Goal: Transaction & Acquisition: Purchase product/service

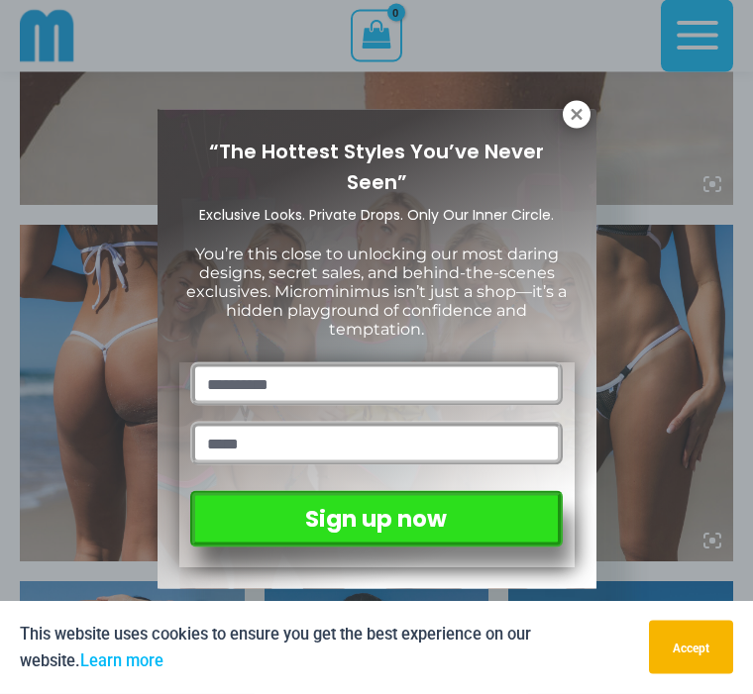
scroll to position [1012, 0]
click at [677, 449] on div "“The Hottest Styles You’ve Never Seen” Exclusive Looks. Private Drops. Only Our…" at bounding box center [376, 347] width 753 height 694
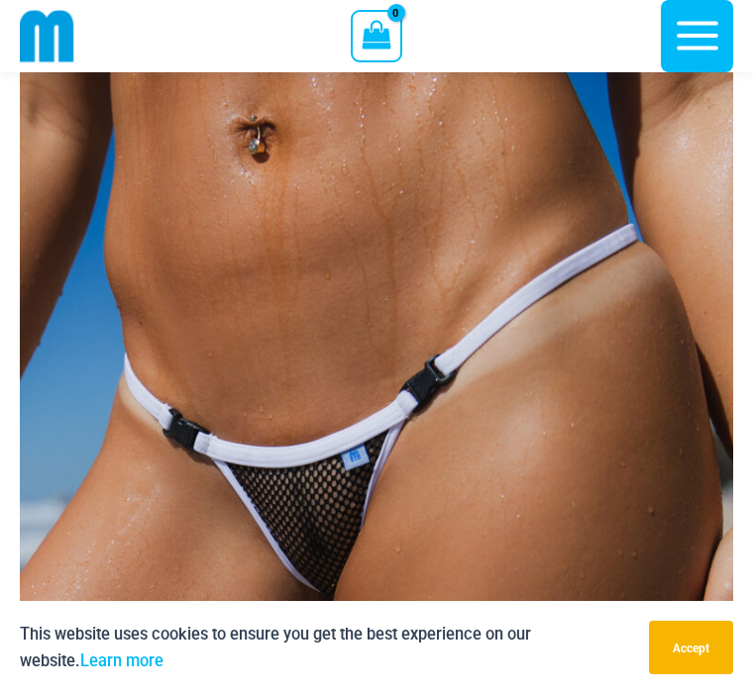
scroll to position [0, 0]
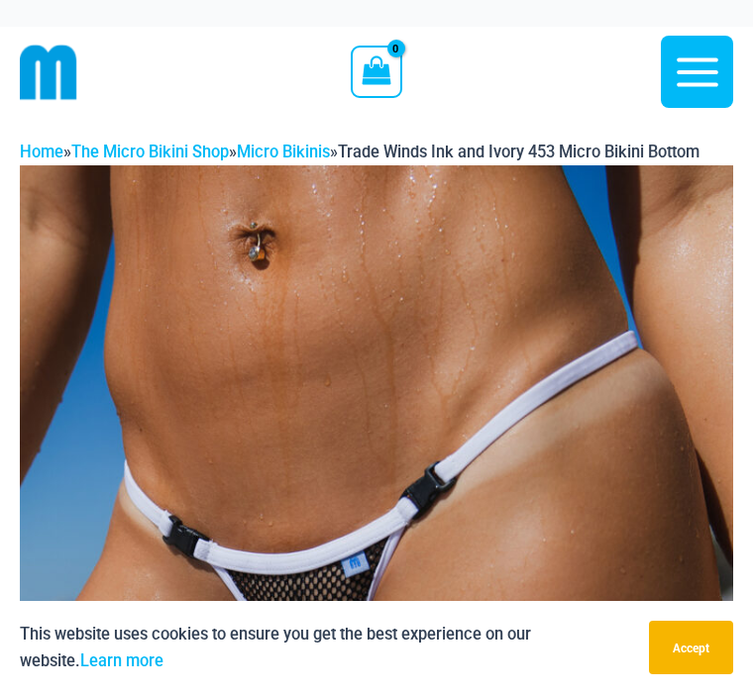
click at [472, 668] on p "This website uses cookies to ensure you get the best experience on our website.…" at bounding box center [327, 647] width 614 height 53
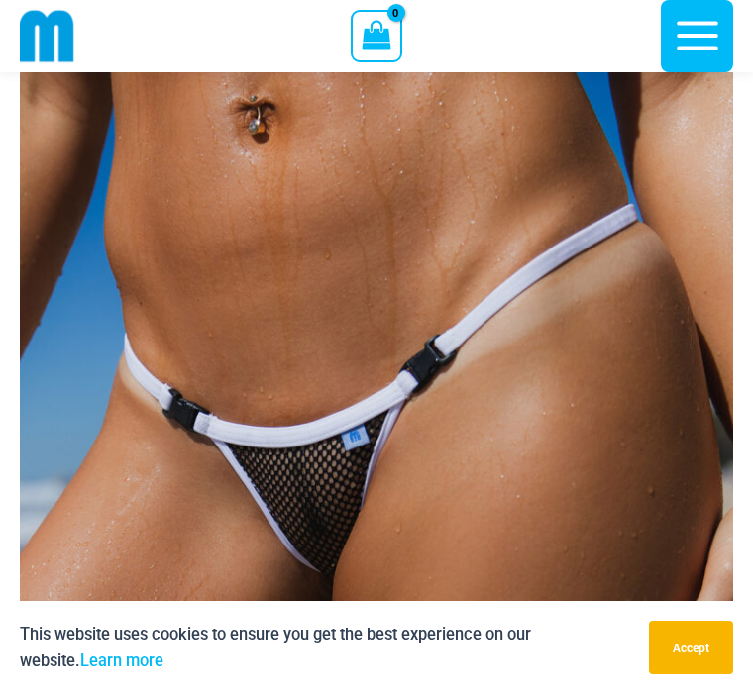
scroll to position [108, 0]
click at [563, 481] on img at bounding box center [376, 575] width 713 height 1070
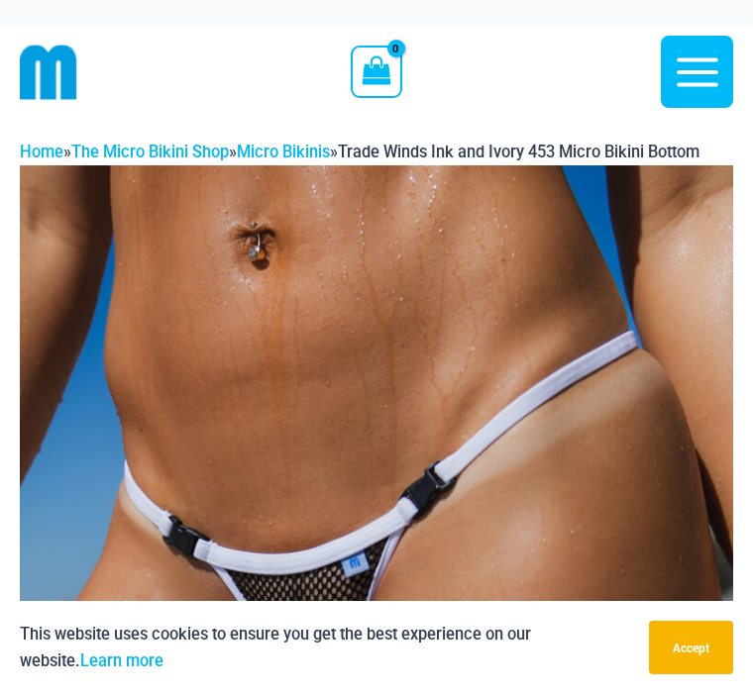
scroll to position [109, 0]
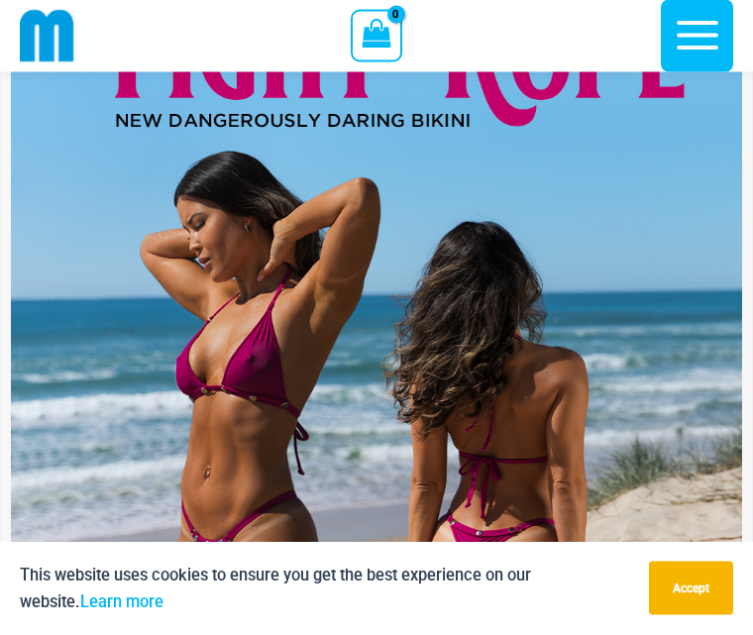
scroll to position [262, 0]
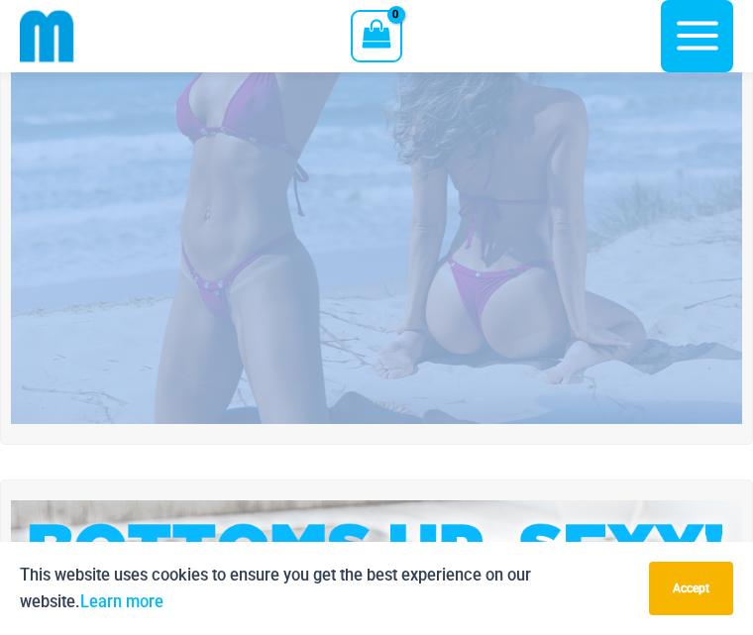
click at [67, 472] on div "Shop Micro Bikinis Now!" at bounding box center [376, 508] width 753 height 1673
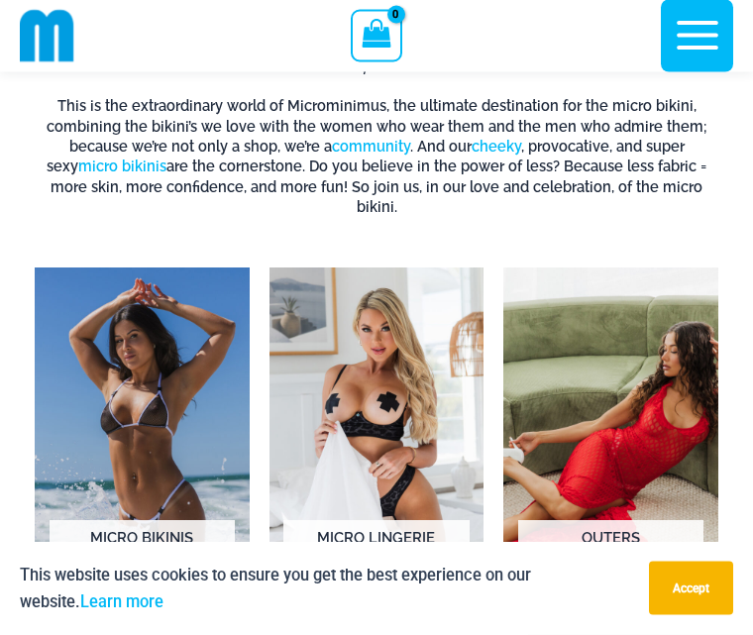
scroll to position [1901, 0]
click at [327, 391] on img "Visit product category Micro Lingerie" at bounding box center [376, 434] width 215 height 335
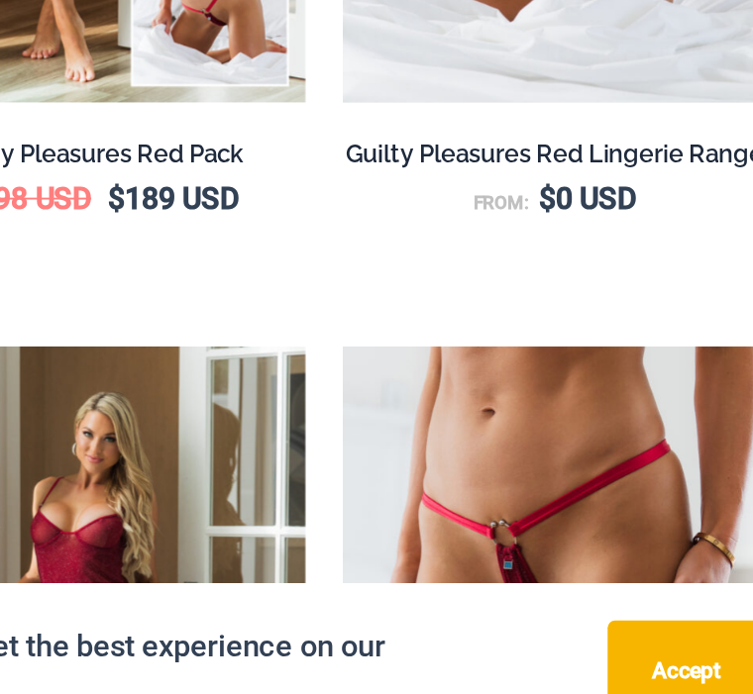
scroll to position [408, 0]
